Goal: Communication & Community: Ask a question

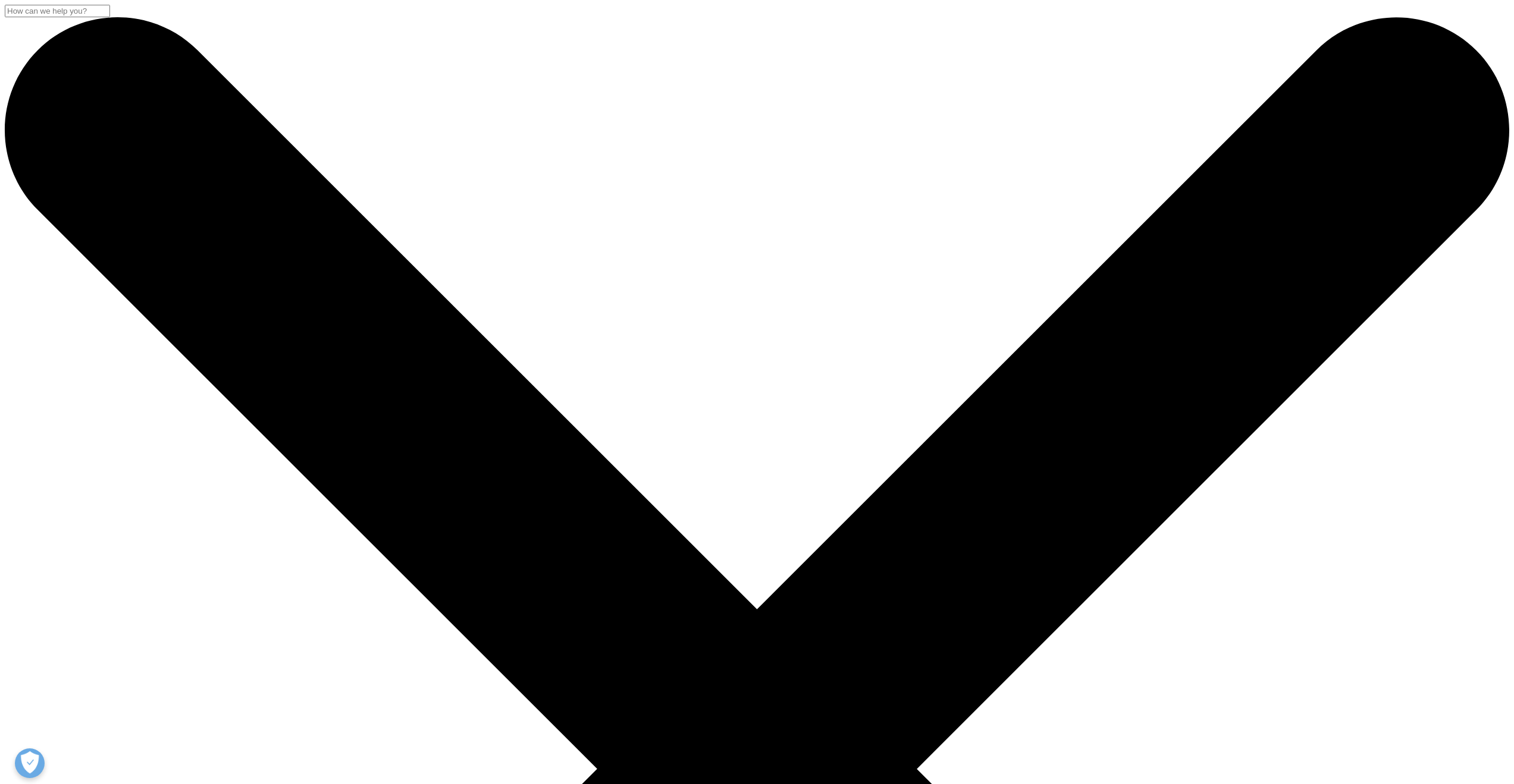
scroll to position [109, 702]
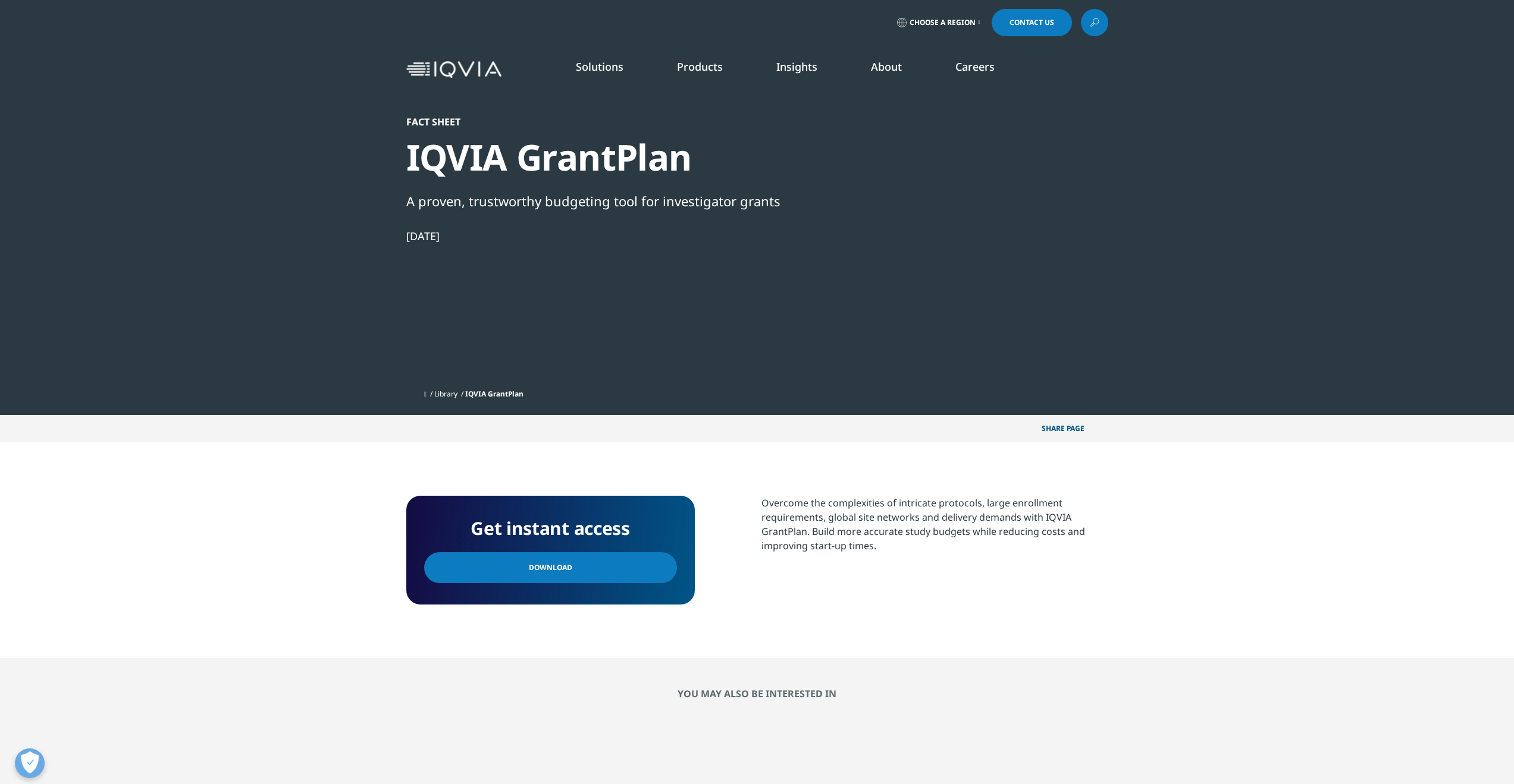
click at [624, 589] on div "Get instant access Download" at bounding box center [550, 550] width 288 height 109
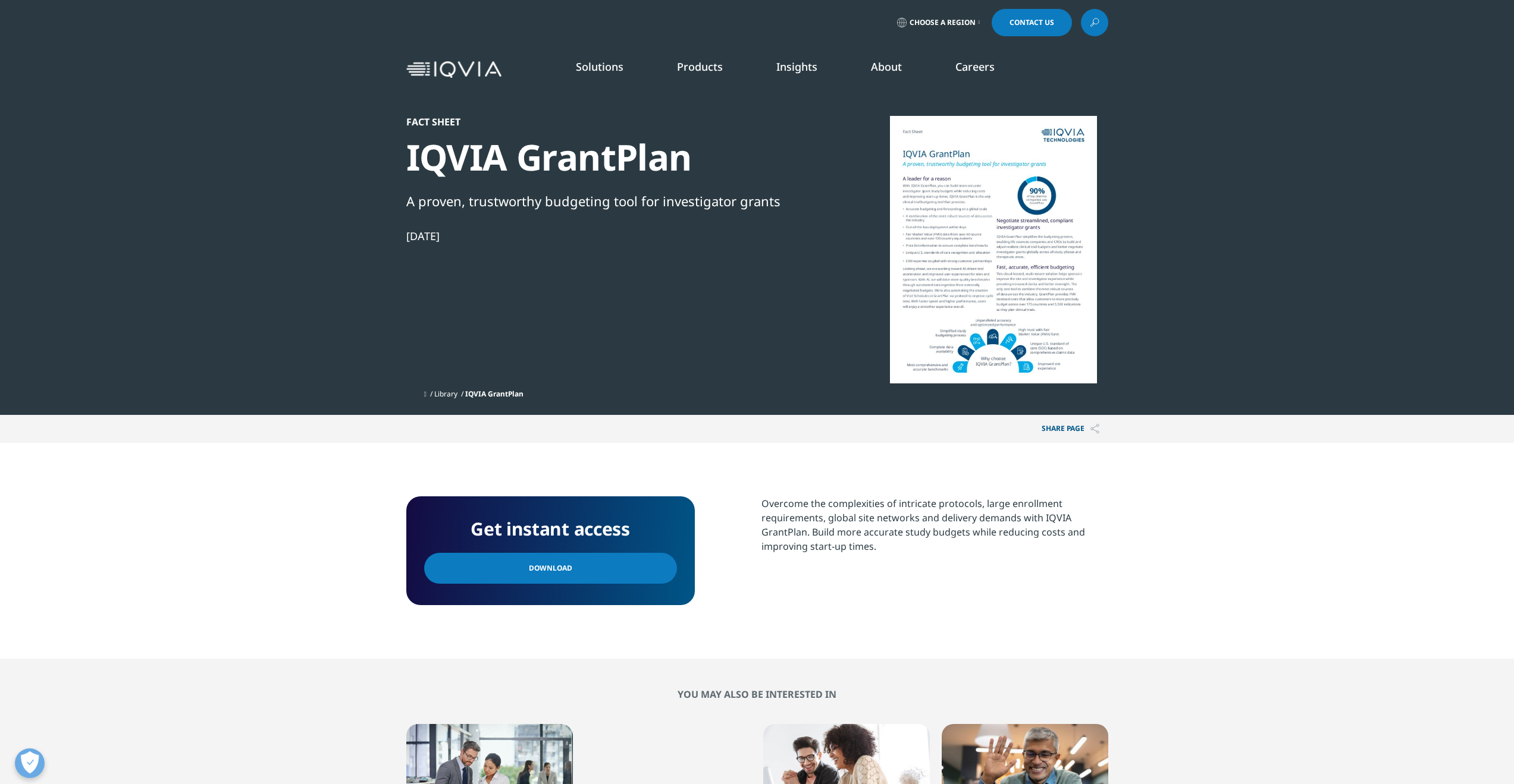
click at [630, 574] on link "Download" at bounding box center [550, 568] width 253 height 31
drag, startPoint x: 604, startPoint y: 404, endPoint x: 557, endPoint y: 311, distance: 104.2
click at [557, 313] on div "Fact Sheet IQVIA GrantPlan A proven, trustworthy budgeting tool for investigato…" at bounding box center [757, 207] width 702 height 415
click at [564, 327] on div "Fact Sheet IQVIA GrantPlan A proven, trustworthy budgeting tool for investigato…" at bounding box center [610, 249] width 408 height 267
drag, startPoint x: 605, startPoint y: 363, endPoint x: 907, endPoint y: 581, distance: 372.5
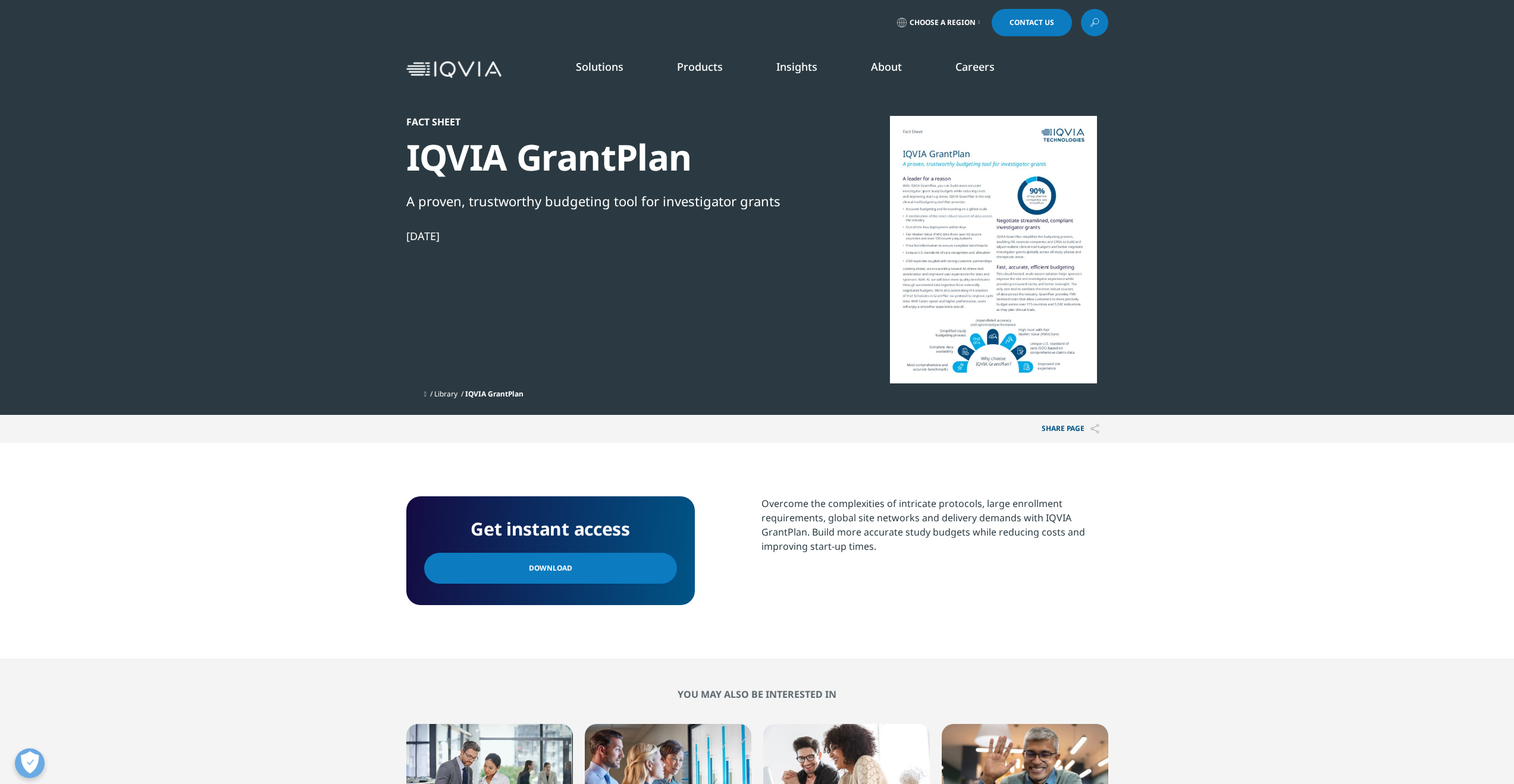
click at [909, 584] on div "Overcome the complexities of intricate protocols, large enrollment requirements…" at bounding box center [934, 551] width 347 height 109
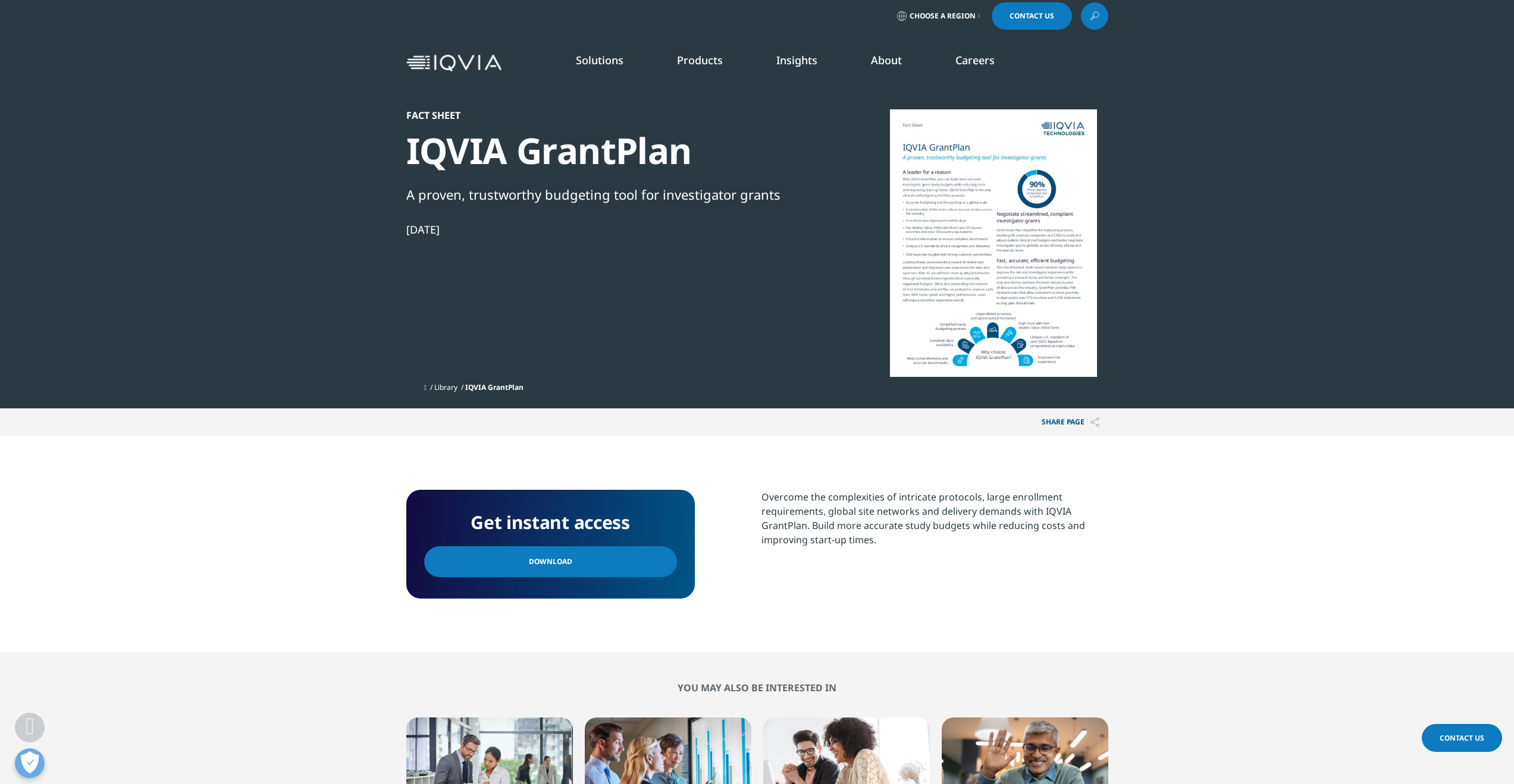
scroll to position [0, 0]
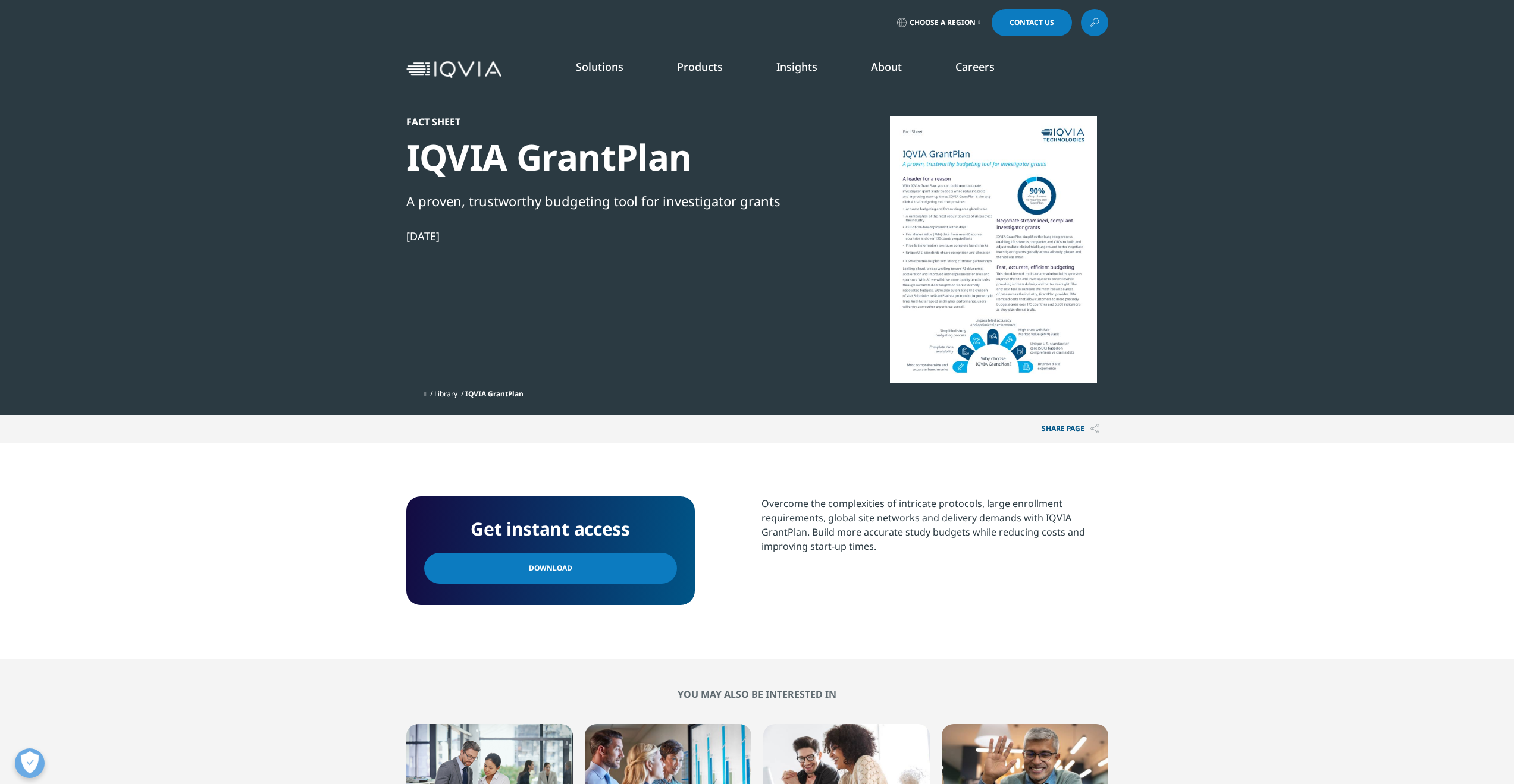
click at [1045, 21] on span "Contact Us" at bounding box center [1031, 22] width 45 height 7
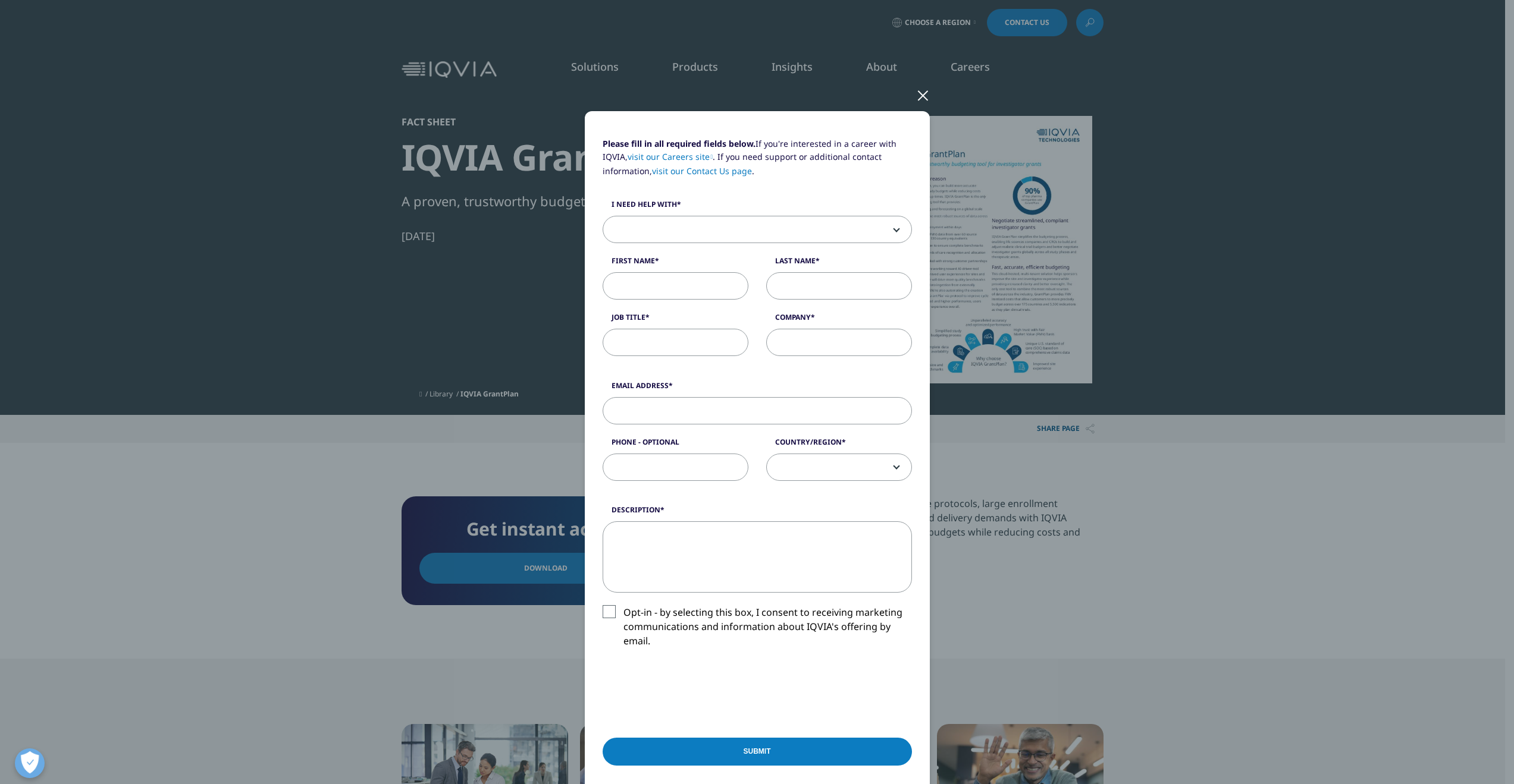
click at [755, 247] on div "Please fill in all required fields below. If you're interested in a career with…" at bounding box center [757, 253] width 327 height 231
click at [747, 241] on span at bounding box center [757, 230] width 308 height 27
select select "Other"
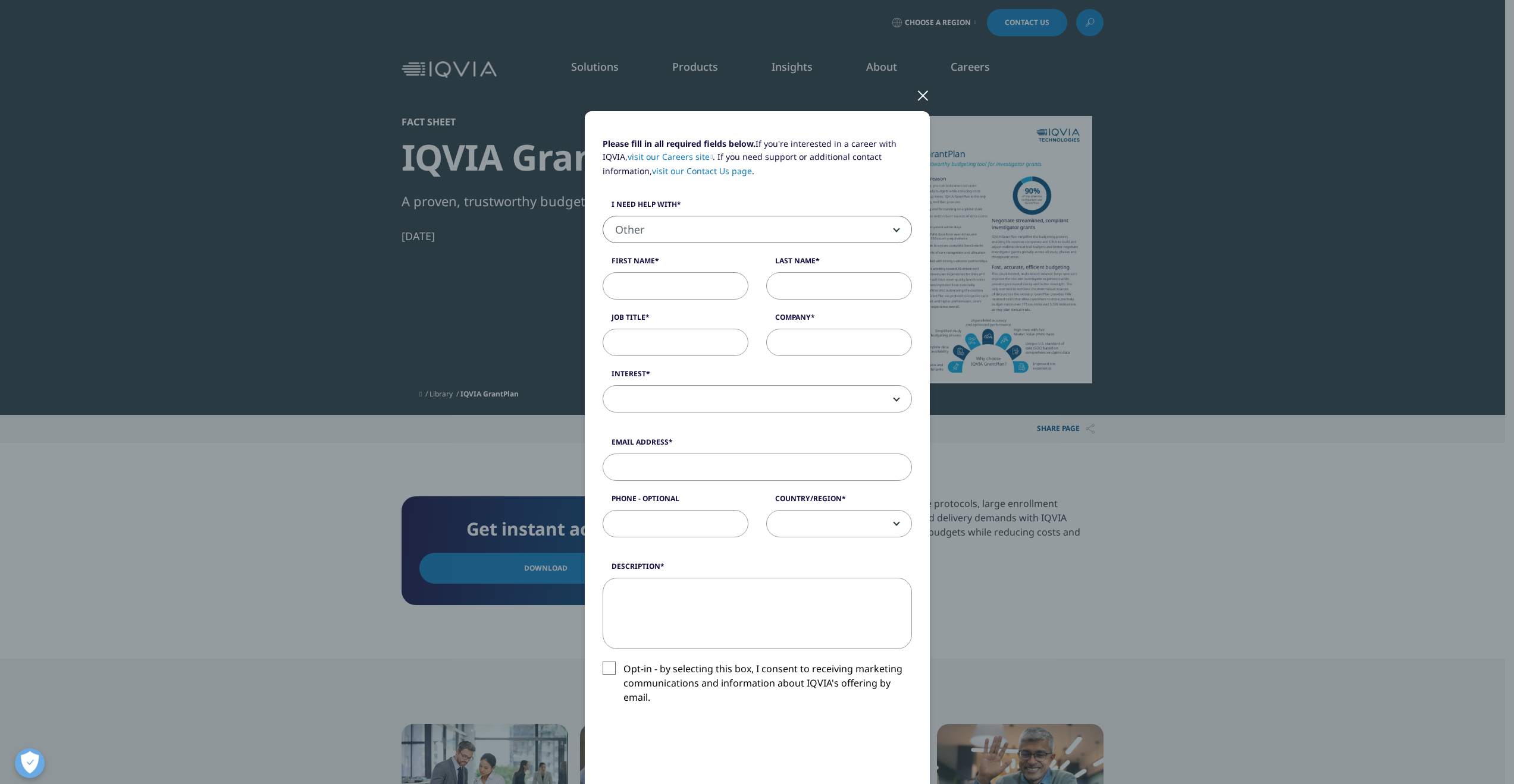
click at [659, 276] on input "First Name" at bounding box center [675, 286] width 146 height 27
type input "[PERSON_NAME]"
type input "Wood"
type input "Fast Data Science Ltd"
type input "[PERSON_NAME][EMAIL_ADDRESS][DOMAIN_NAME]"
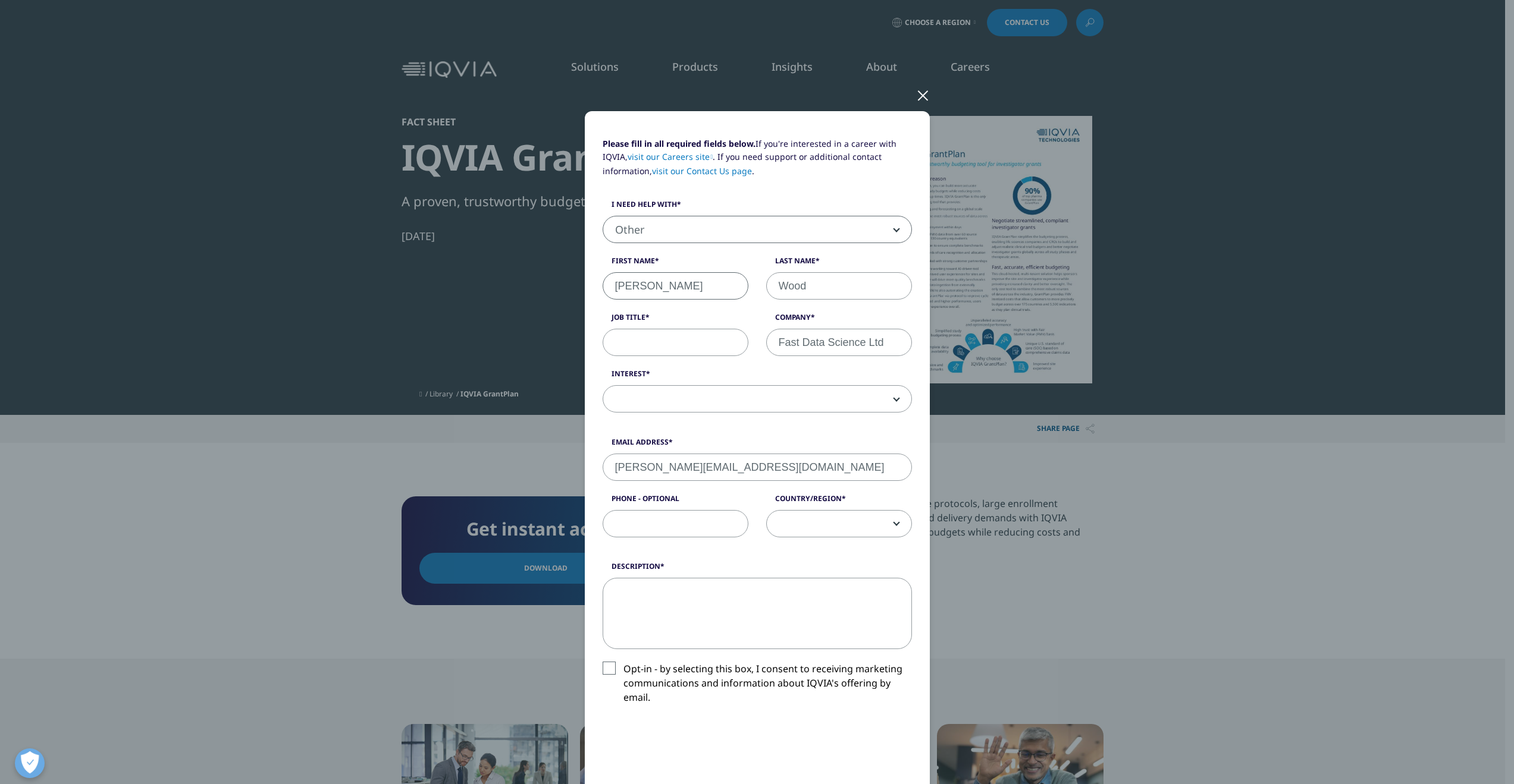
type input "07906331524"
select select "[GEOGRAPHIC_DATA]"
click at [693, 350] on input "Job Title" at bounding box center [675, 342] width 146 height 27
type input "Director"
click at [759, 399] on span at bounding box center [757, 399] width 308 height 27
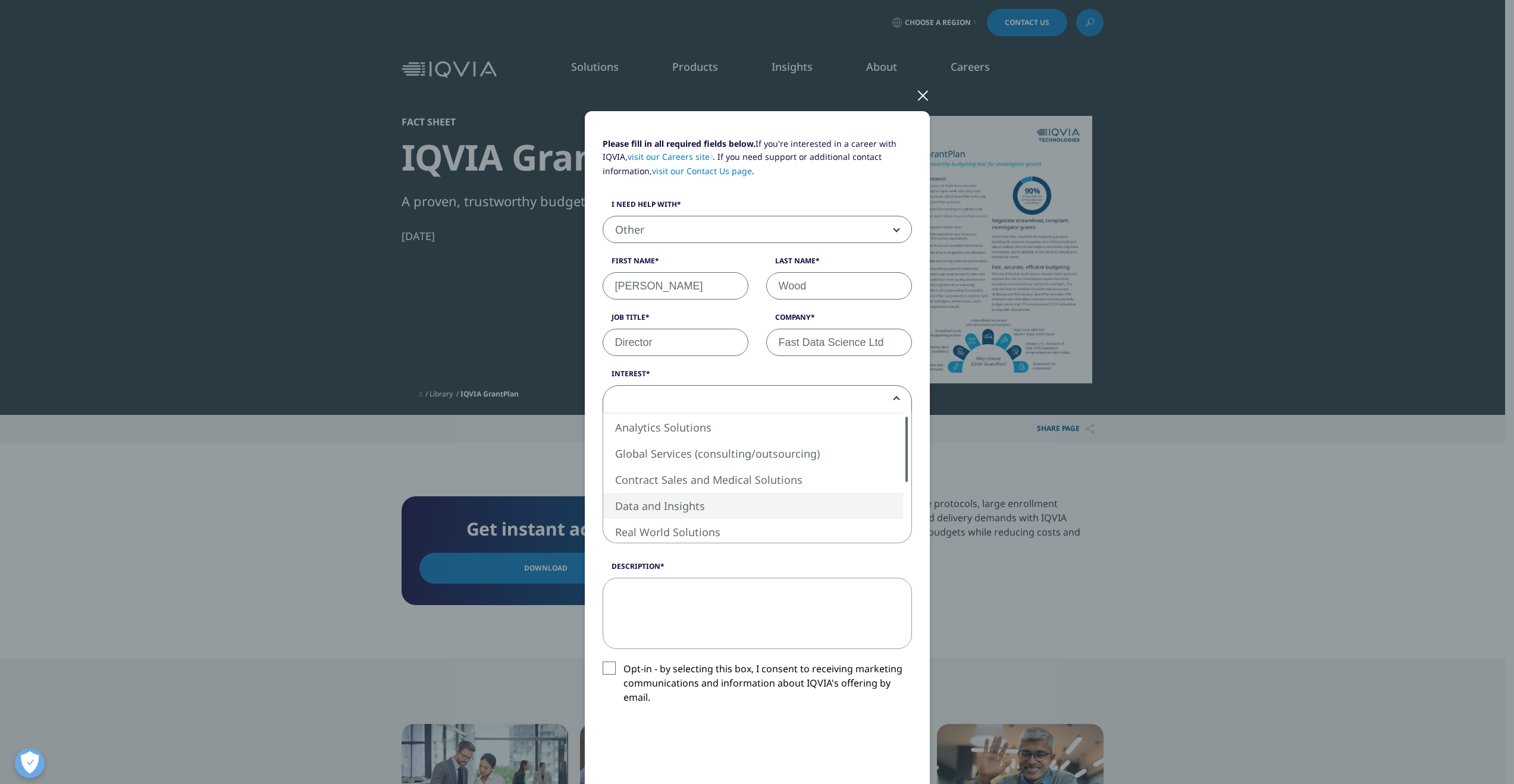
select select "Data and Insights"
click at [650, 644] on textarea "Description" at bounding box center [757, 614] width 309 height 71
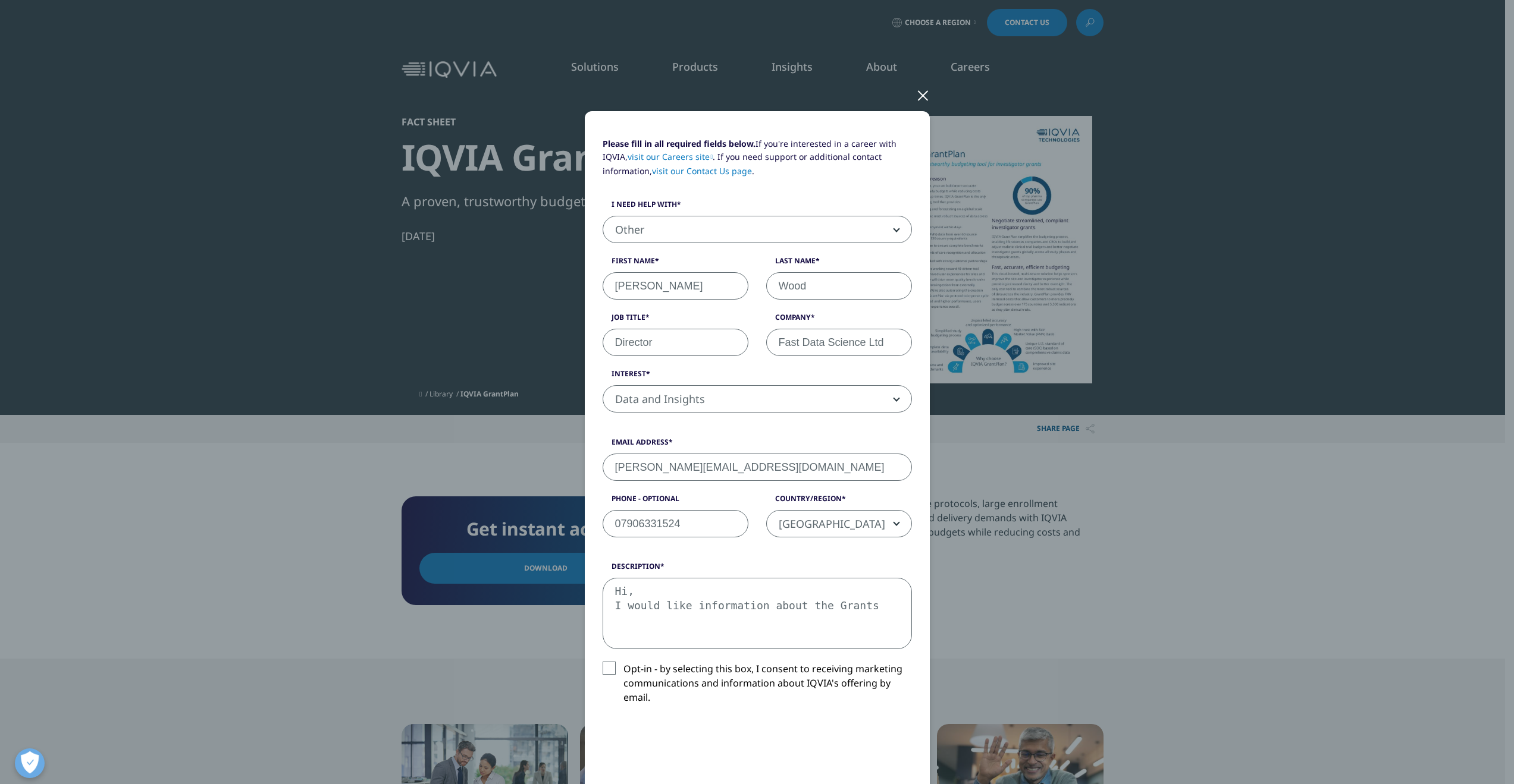
click at [888, 607] on textarea "Hi, I would like information about the Grants" at bounding box center [757, 614] width 309 height 71
drag, startPoint x: 809, startPoint y: 604, endPoint x: 988, endPoint y: 624, distance: 180.1
click at [988, 624] on div "Please fill in all required fields below. If you're interested in a career with…" at bounding box center [757, 522] width 702 height 1045
paste textarea "IQVIA GrantPlan"
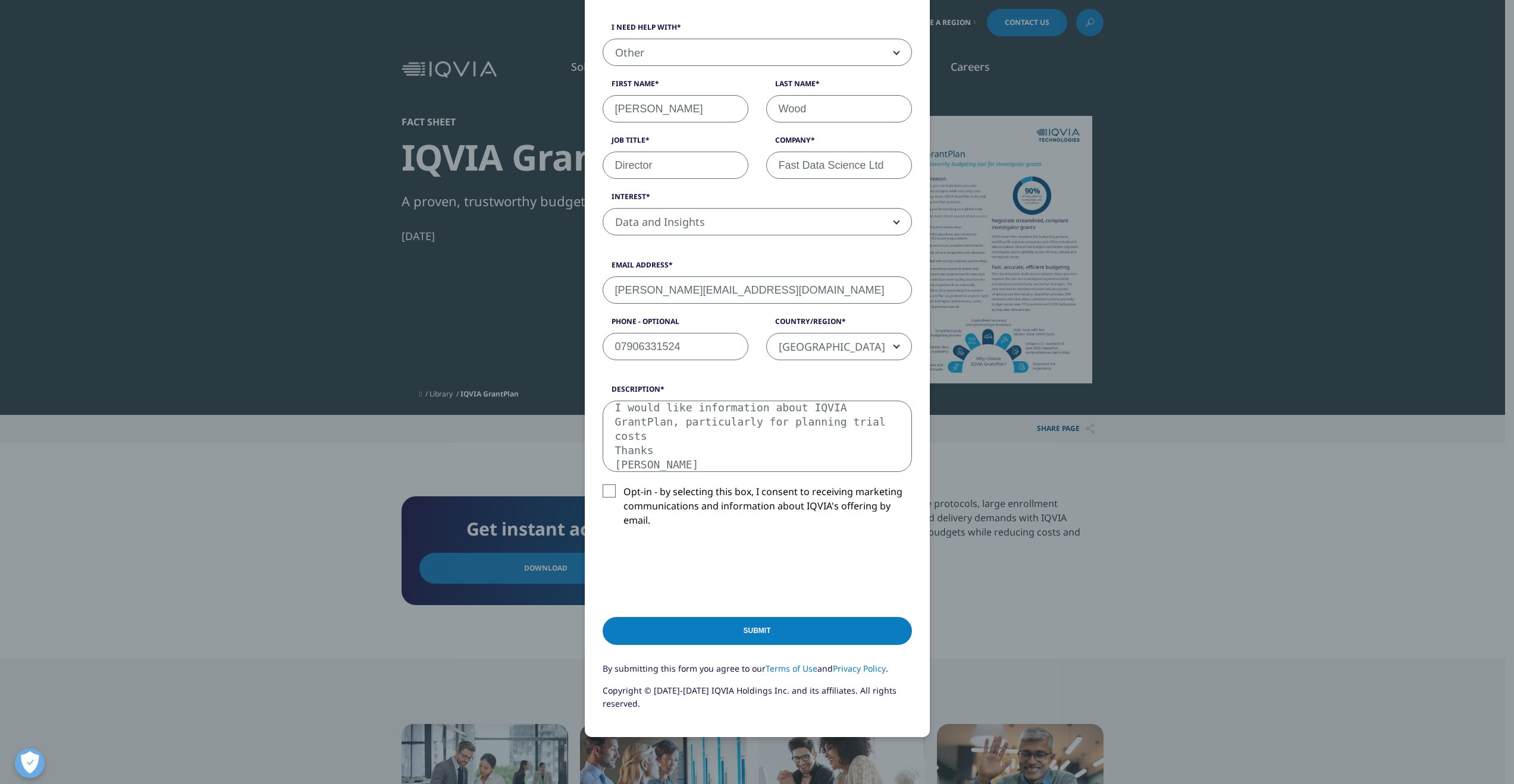
scroll to position [260, 0]
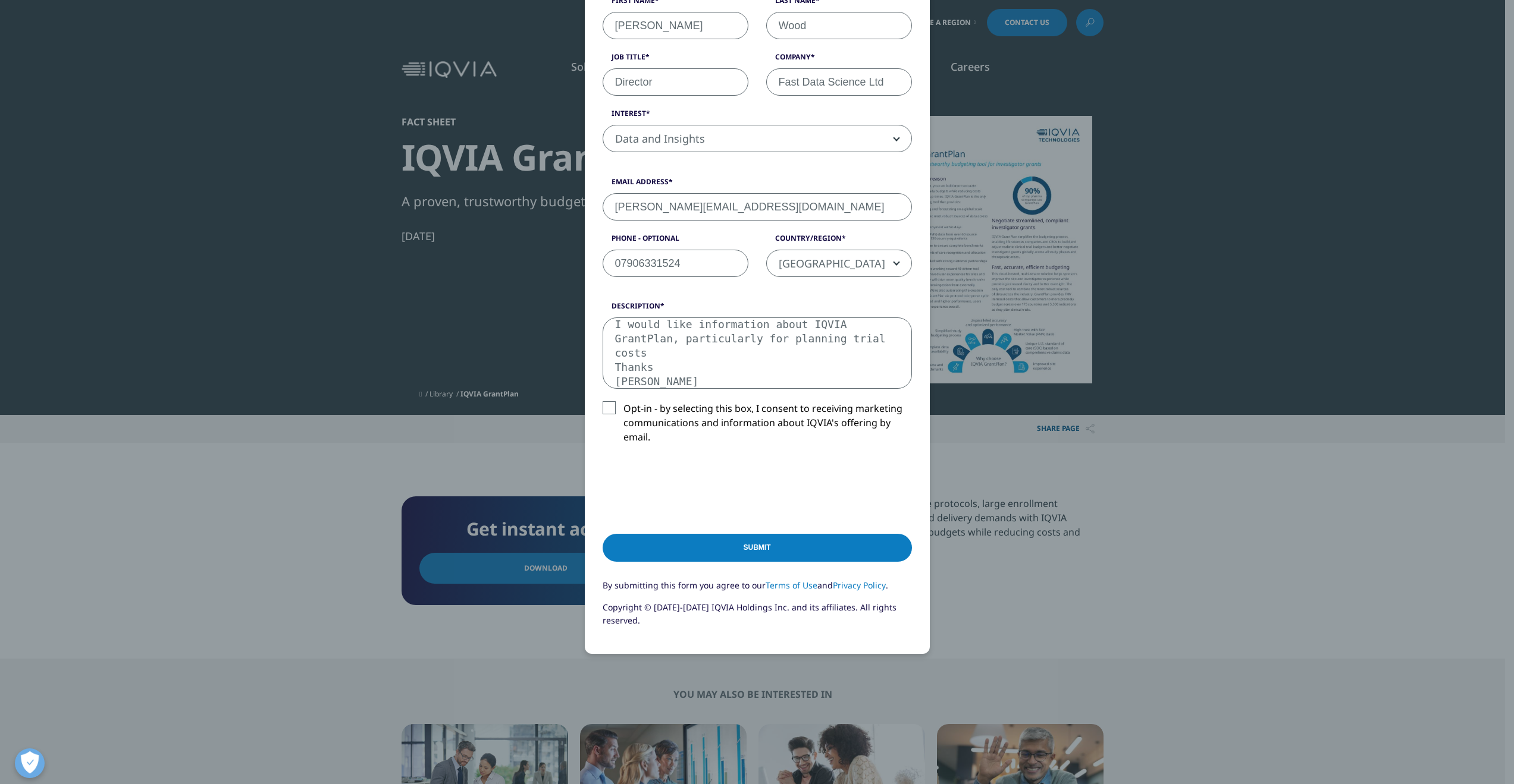
click at [696, 352] on textarea "Hi, I would like information about IQVIA GrantPlan, particularly for planning t…" at bounding box center [757, 353] width 309 height 71
type textarea "Hi, I would like information about IQVIA GrantPlan, particularly for planning t…"
click at [744, 531] on div "Submit" at bounding box center [757, 551] width 309 height 57
click at [811, 560] on input "Submit" at bounding box center [757, 548] width 309 height 28
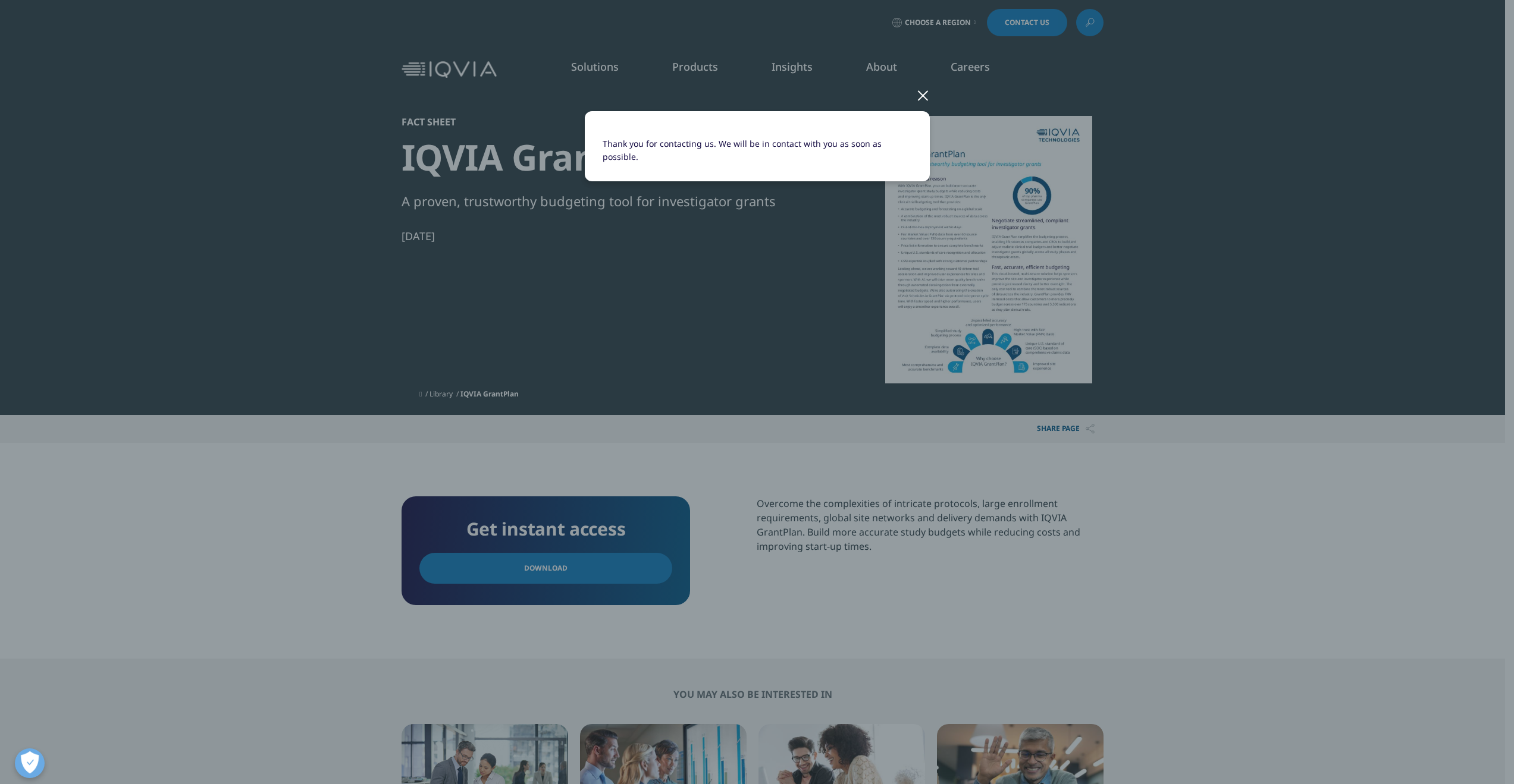
click at [730, 297] on div "Thank you for contacting us. We will be in contact with you as soon as possible." at bounding box center [757, 156] width 702 height 312
